Goal: Task Accomplishment & Management: Manage account settings

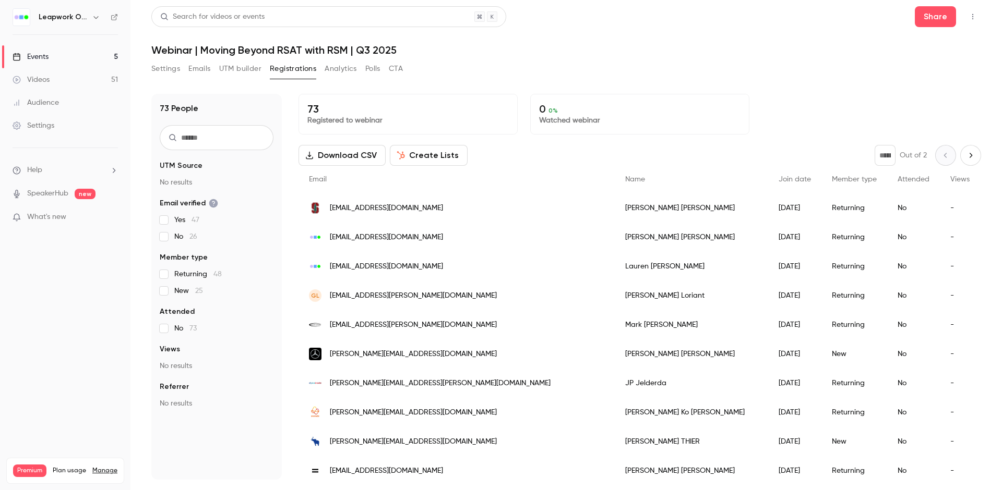
click at [40, 54] on div "Events" at bounding box center [31, 57] width 36 height 10
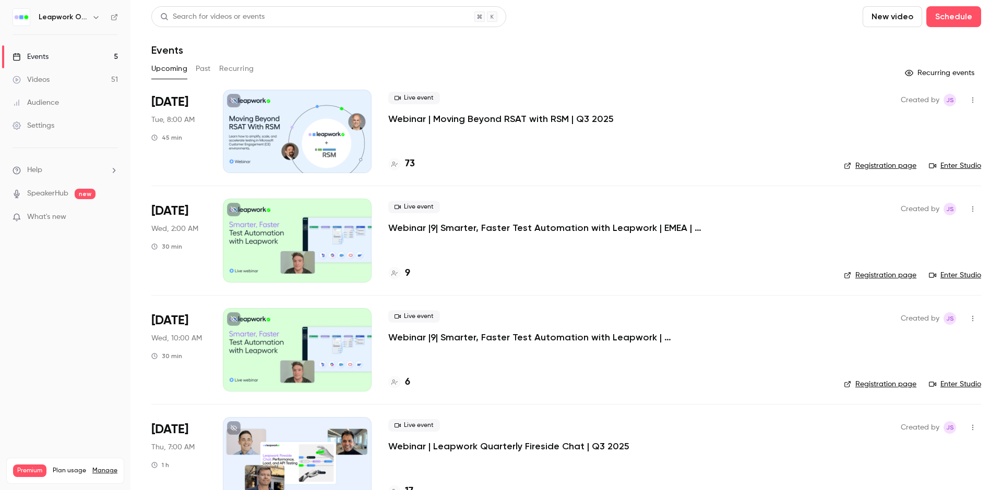
click at [275, 131] on div at bounding box center [297, 131] width 149 height 83
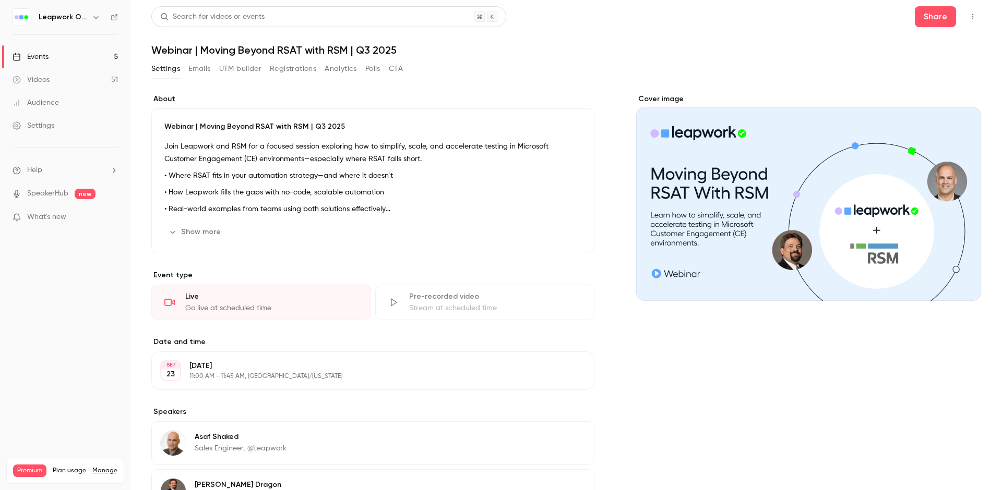
click at [42, 54] on div "Events" at bounding box center [31, 57] width 36 height 10
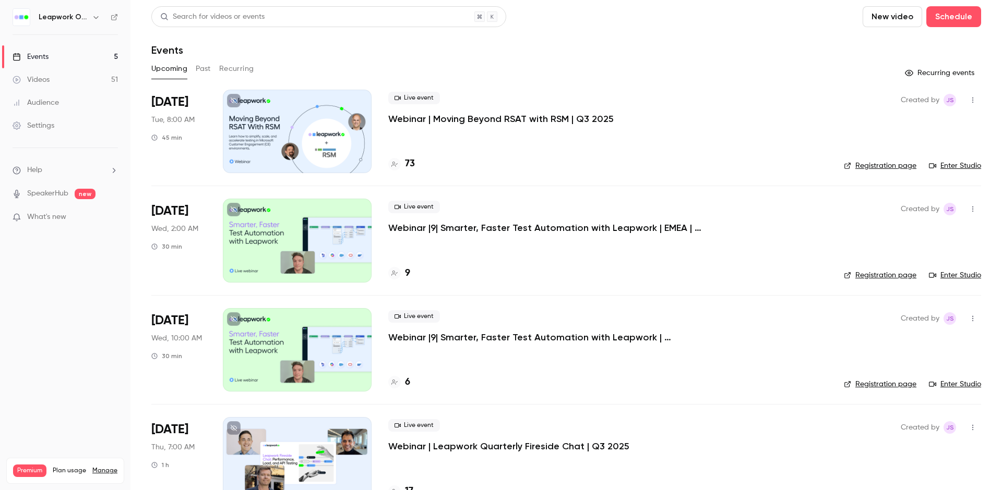
click at [867, 164] on link "Registration page" at bounding box center [880, 166] width 73 height 10
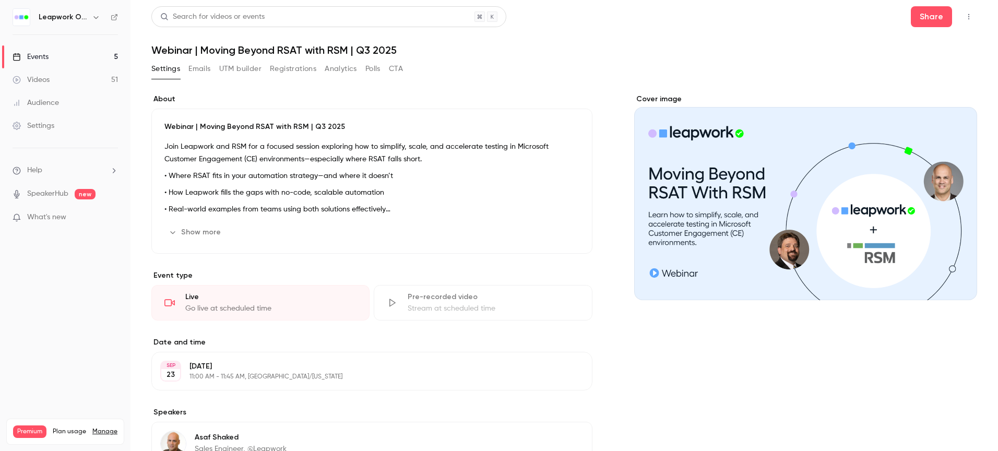
scroll to position [143, 0]
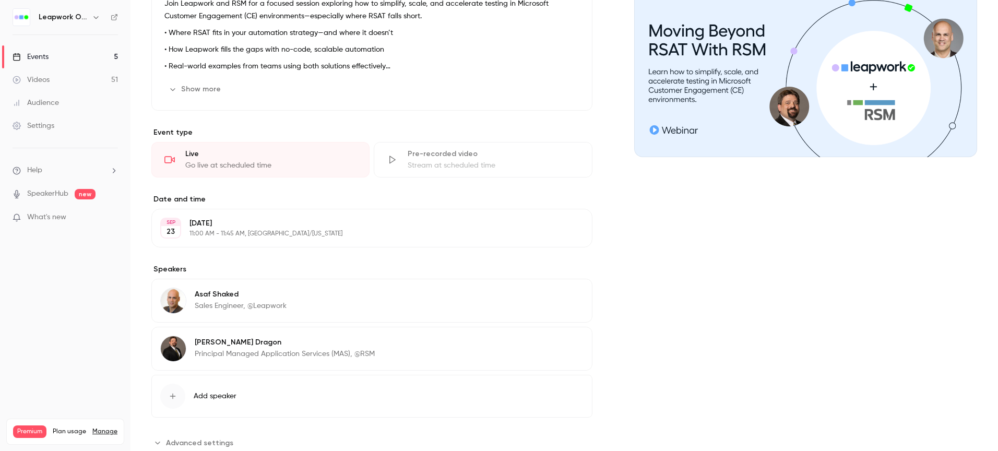
click at [316, 163] on div "Go live at scheduled time" at bounding box center [270, 165] width 171 height 10
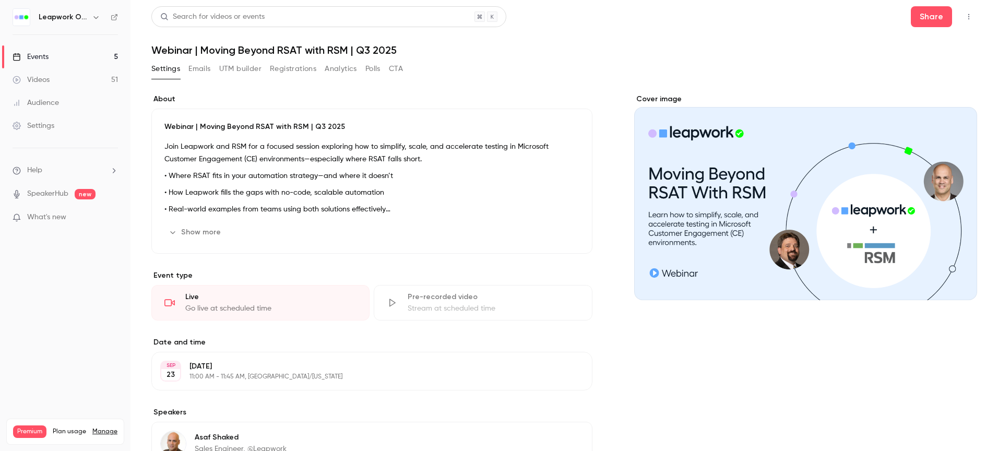
scroll to position [174, 0]
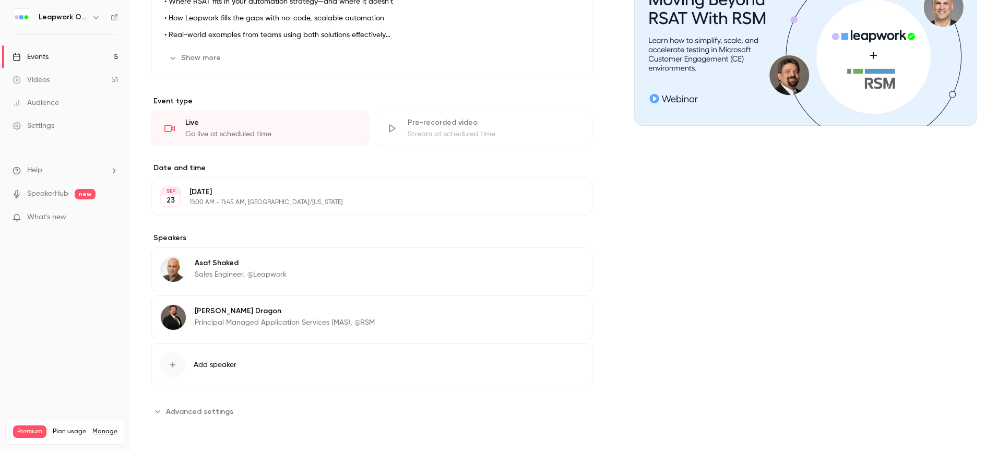
click at [406, 128] on div "Pre-recorded video Stream at scheduled time" at bounding box center [483, 128] width 218 height 35
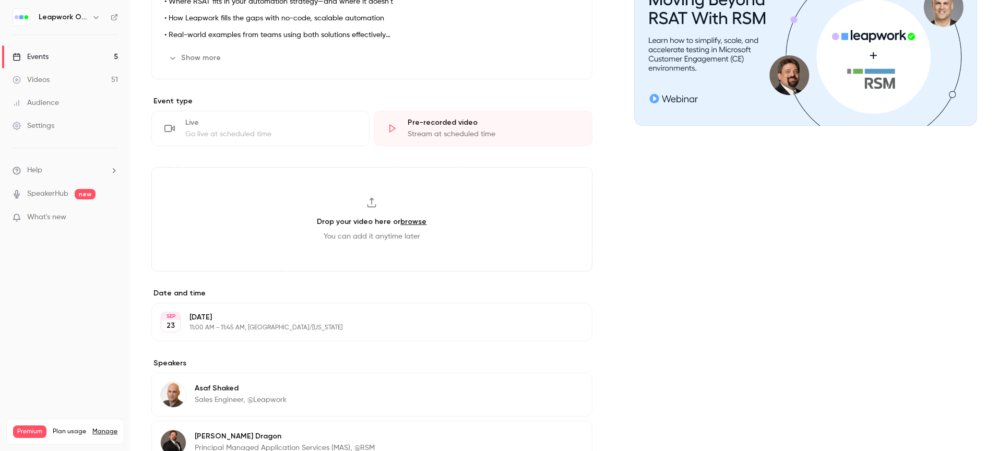
click at [331, 132] on div "Go live at scheduled time" at bounding box center [270, 134] width 171 height 10
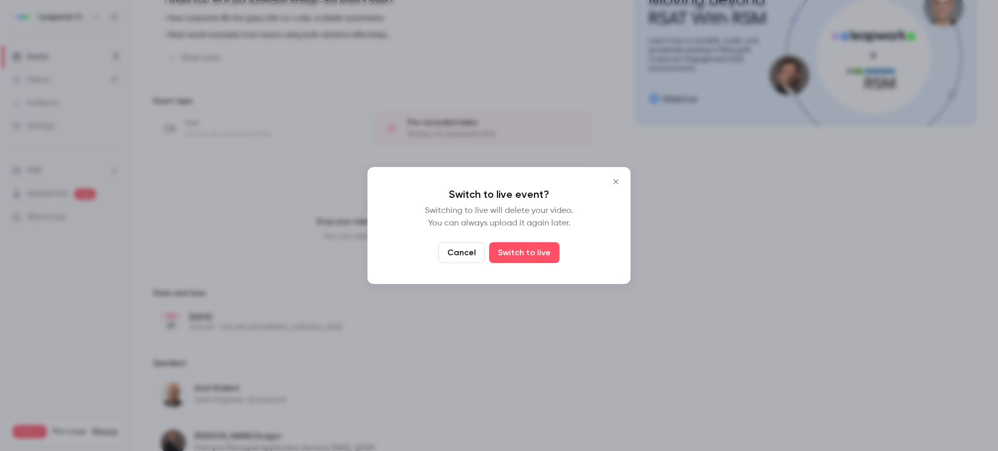
click at [456, 251] on button "Cancel" at bounding box center [461, 252] width 46 height 21
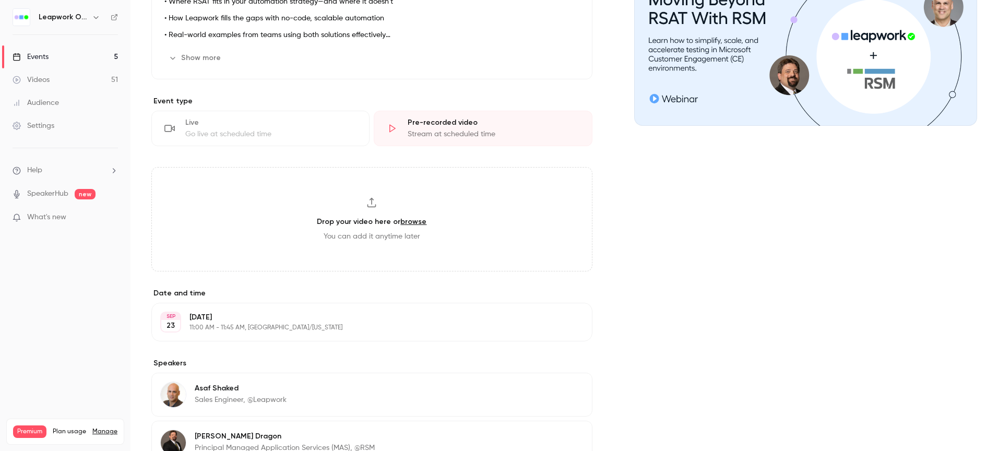
click at [181, 122] on div "Live Go live at scheduled time" at bounding box center [260, 128] width 218 height 35
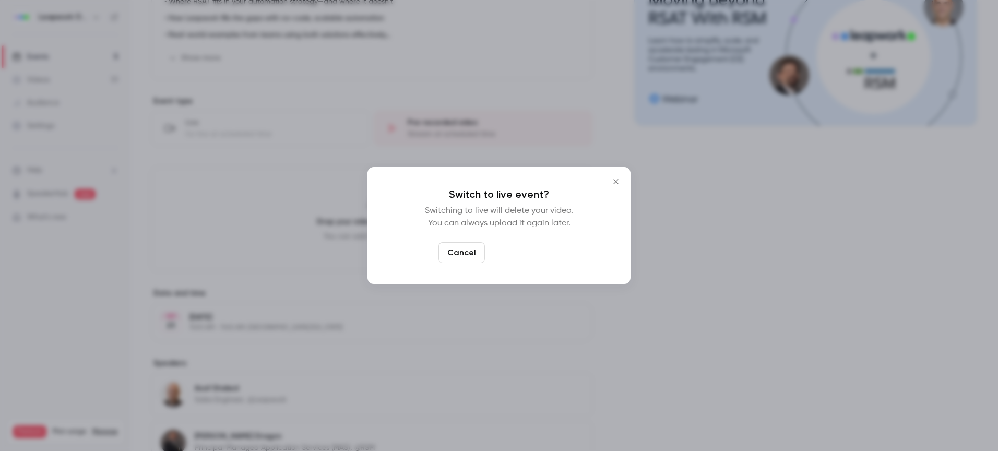
click at [510, 248] on button "Switch to live" at bounding box center [524, 252] width 70 height 21
